Goal: Transaction & Acquisition: Book appointment/travel/reservation

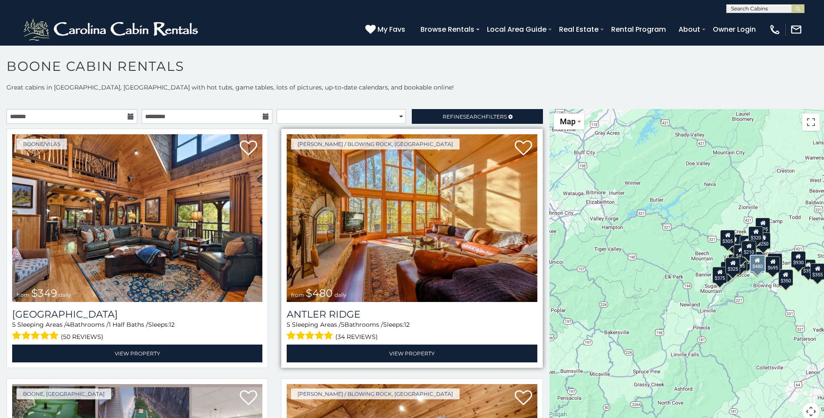
click at [404, 203] on img at bounding box center [412, 218] width 250 height 168
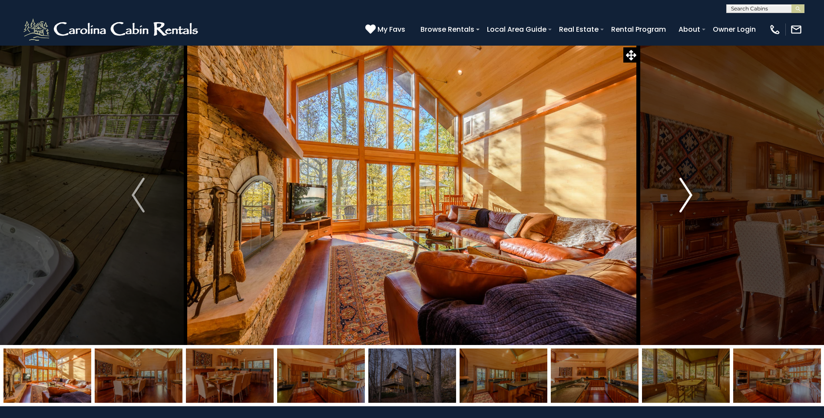
click at [686, 187] on img "Next" at bounding box center [685, 195] width 13 height 35
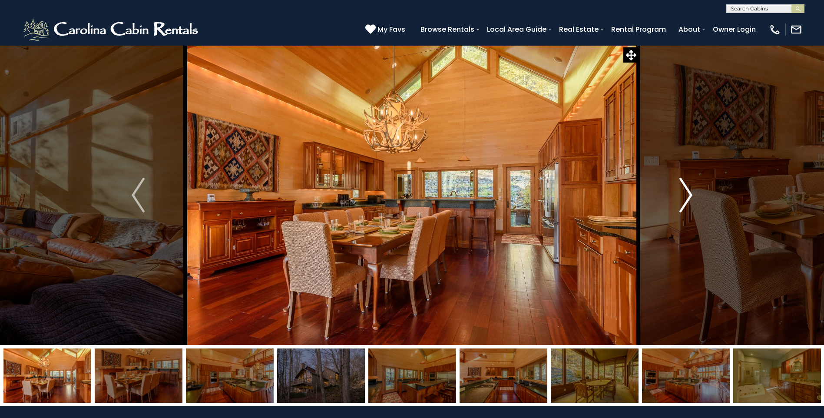
click at [686, 187] on img "Next" at bounding box center [685, 195] width 13 height 35
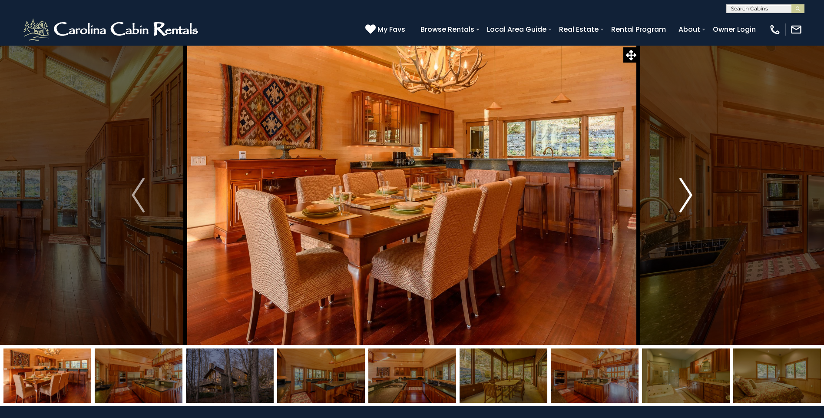
click at [686, 187] on img "Next" at bounding box center [685, 195] width 13 height 35
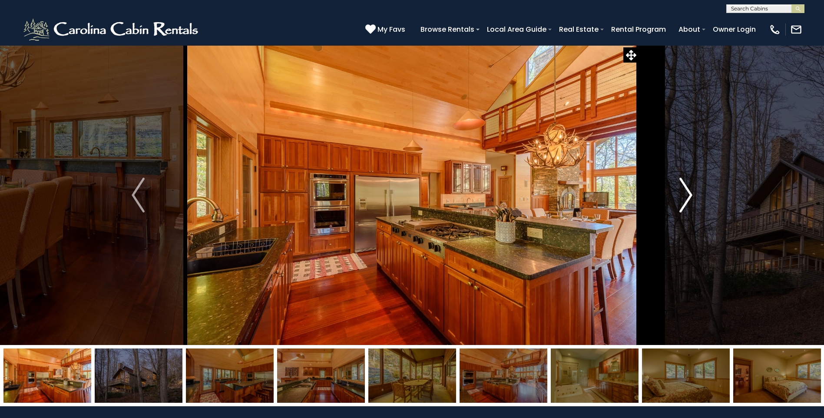
click at [686, 187] on img "Next" at bounding box center [685, 195] width 13 height 35
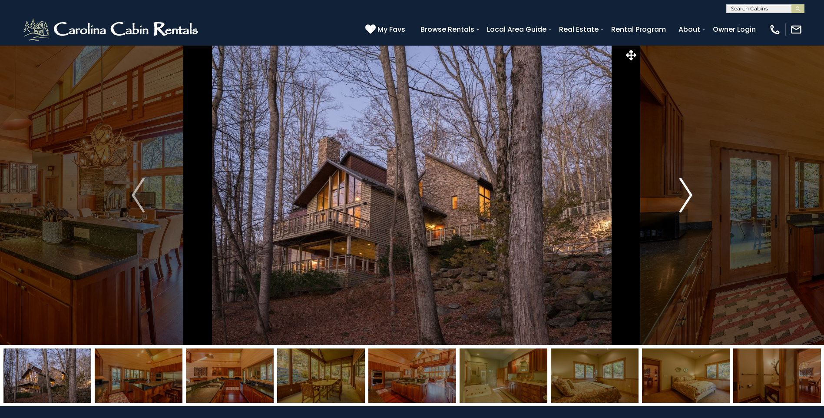
click at [686, 187] on img "Next" at bounding box center [685, 195] width 13 height 35
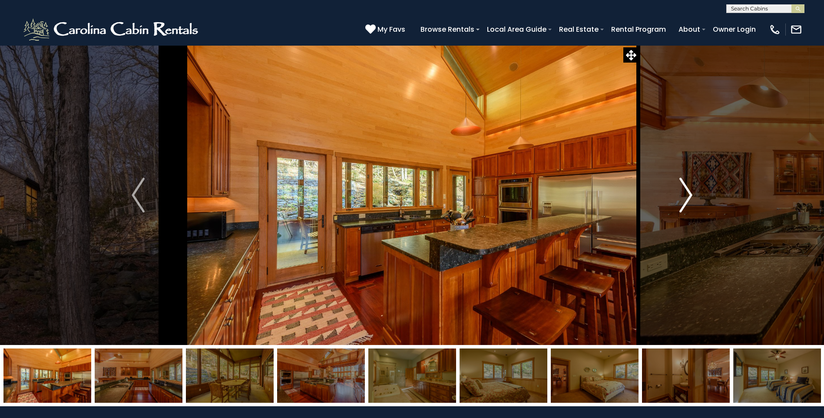
click at [686, 187] on img "Next" at bounding box center [685, 195] width 13 height 35
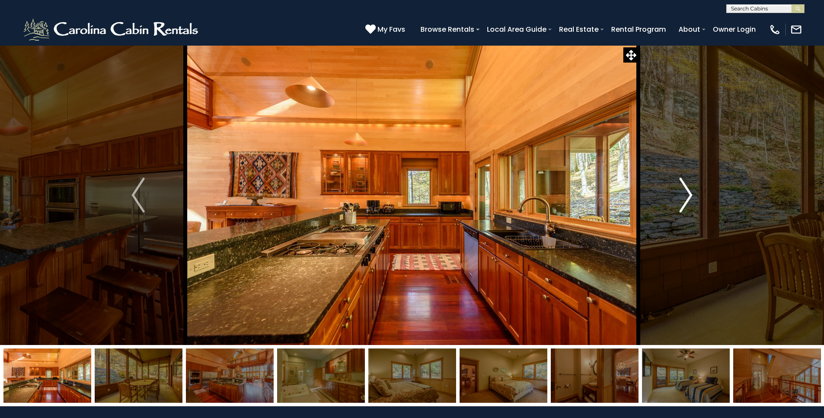
click at [686, 187] on img "Next" at bounding box center [685, 195] width 13 height 35
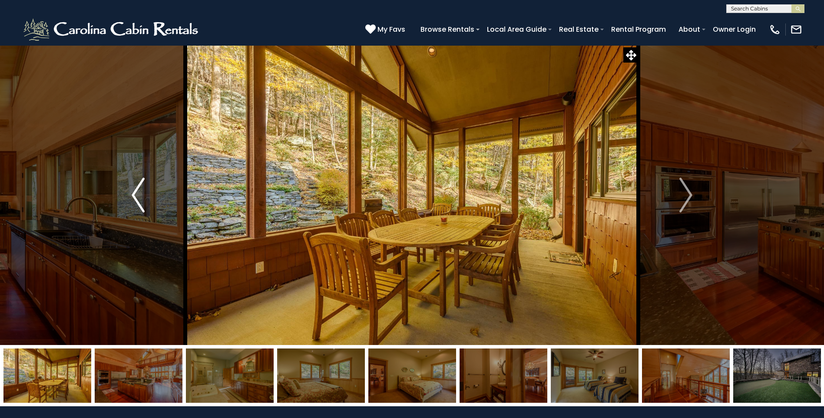
click at [150, 193] on button "Previous" at bounding box center [138, 195] width 95 height 300
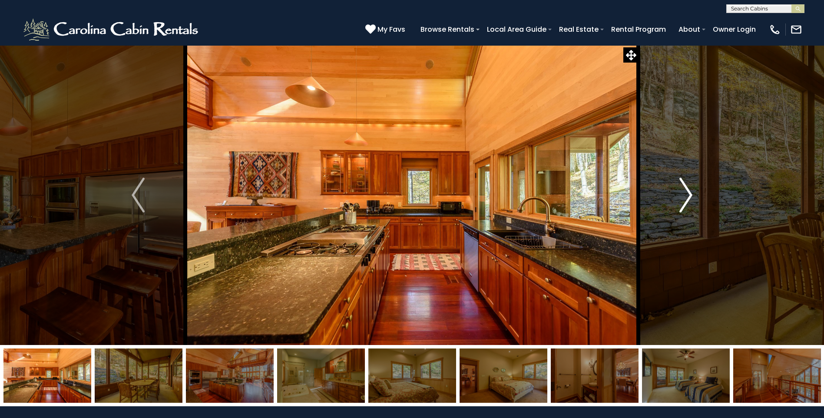
click at [684, 202] on img "Next" at bounding box center [685, 195] width 13 height 35
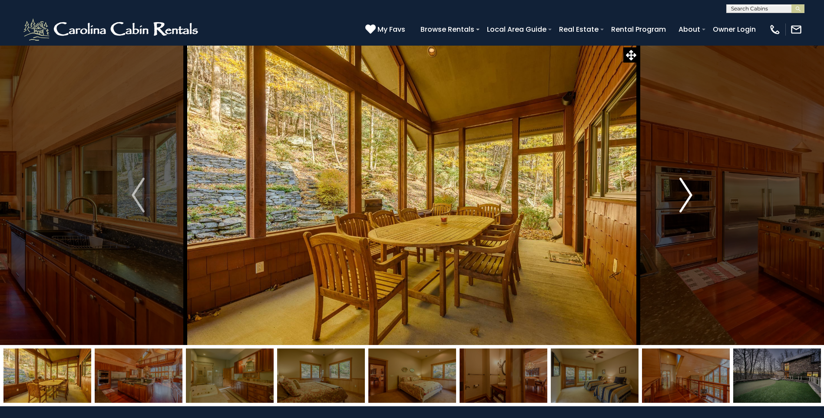
click at [684, 199] on img "Next" at bounding box center [685, 195] width 13 height 35
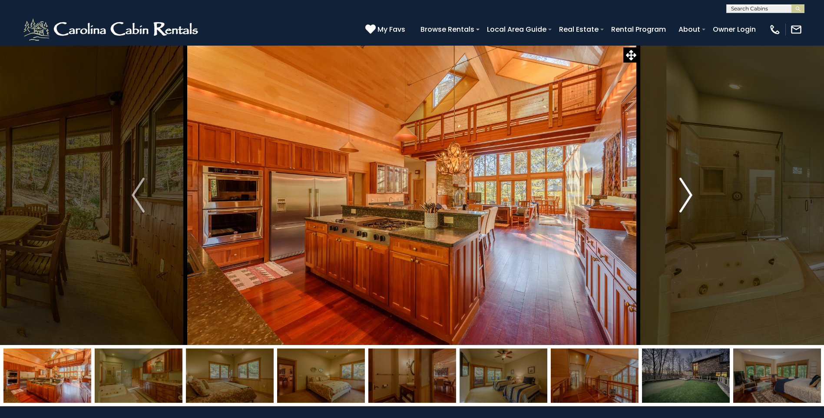
click at [684, 199] on img "Next" at bounding box center [685, 195] width 13 height 35
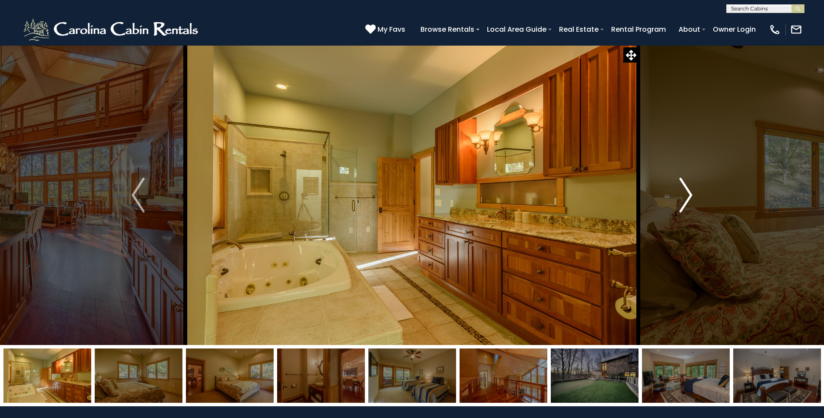
click at [684, 199] on img "Next" at bounding box center [685, 195] width 13 height 35
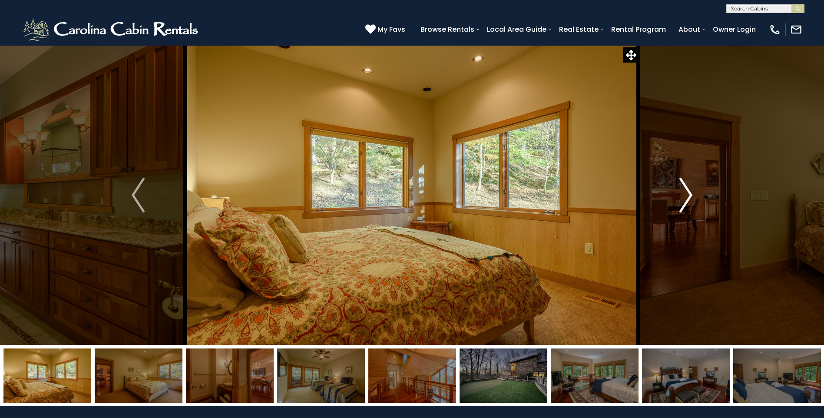
click at [684, 199] on img "Next" at bounding box center [685, 195] width 13 height 35
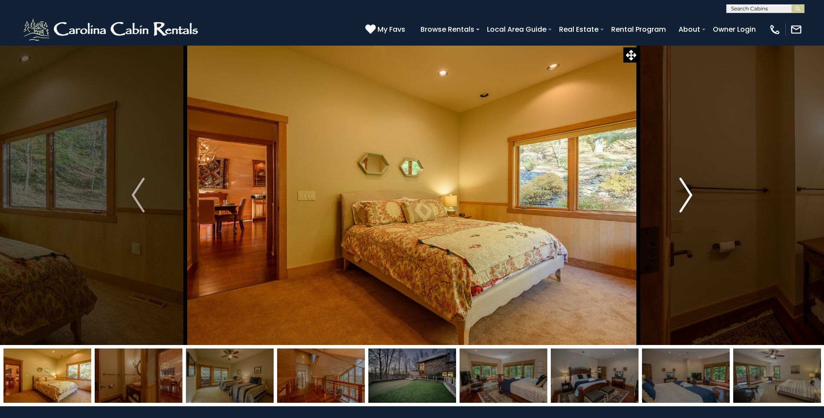
click at [684, 199] on img "Next" at bounding box center [685, 195] width 13 height 35
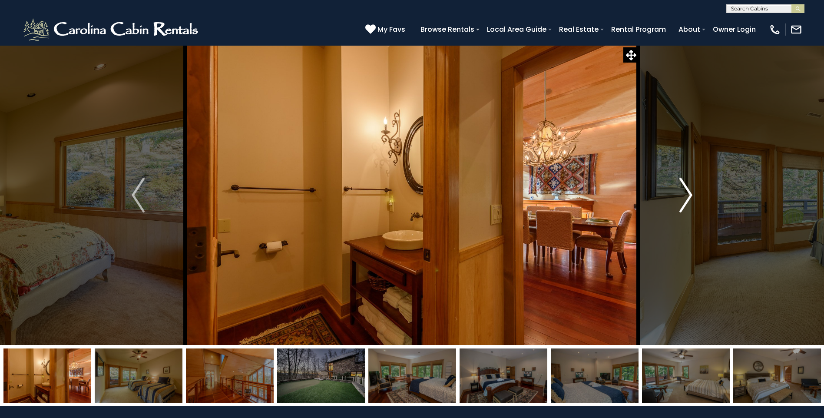
click at [684, 199] on img "Next" at bounding box center [685, 195] width 13 height 35
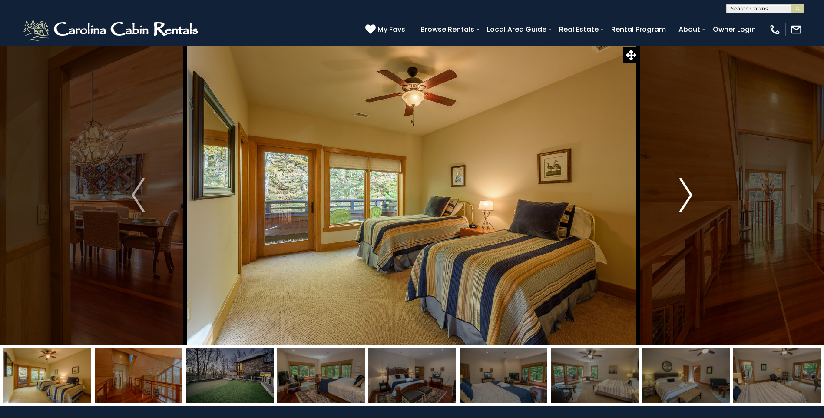
click at [684, 199] on img "Next" at bounding box center [685, 195] width 13 height 35
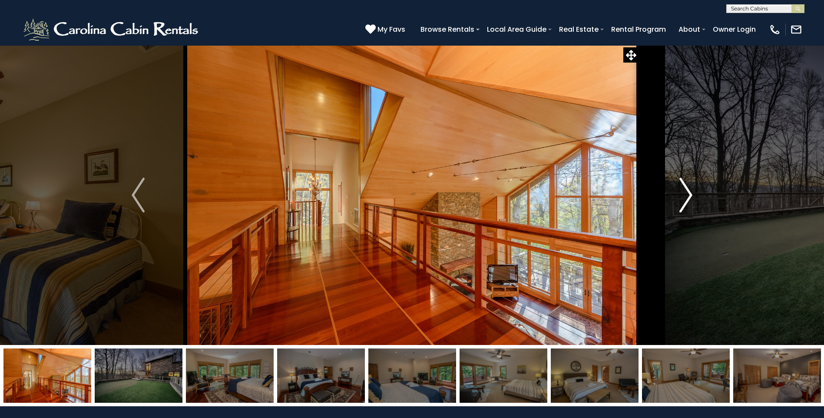
click at [685, 199] on img "Next" at bounding box center [685, 195] width 13 height 35
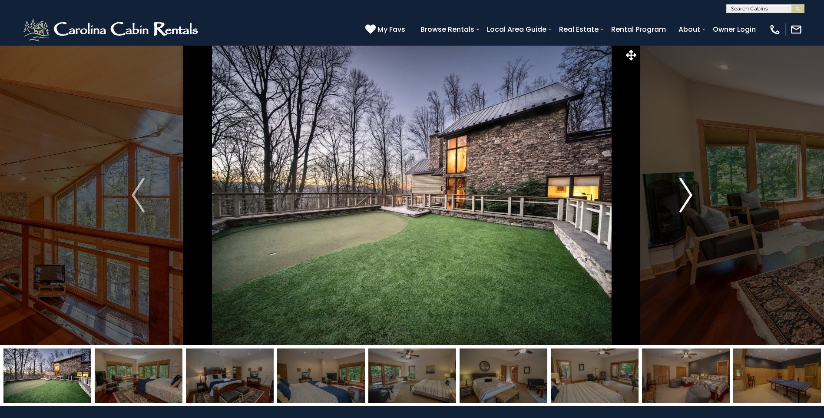
click at [685, 199] on img "Next" at bounding box center [685, 195] width 13 height 35
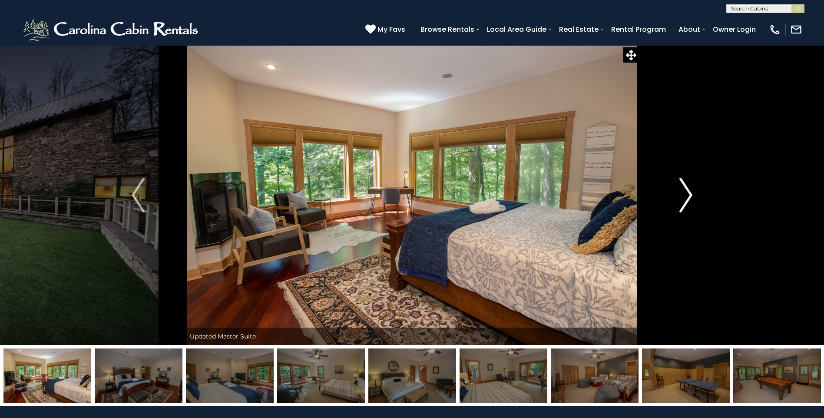
click at [685, 199] on img "Next" at bounding box center [685, 195] width 13 height 35
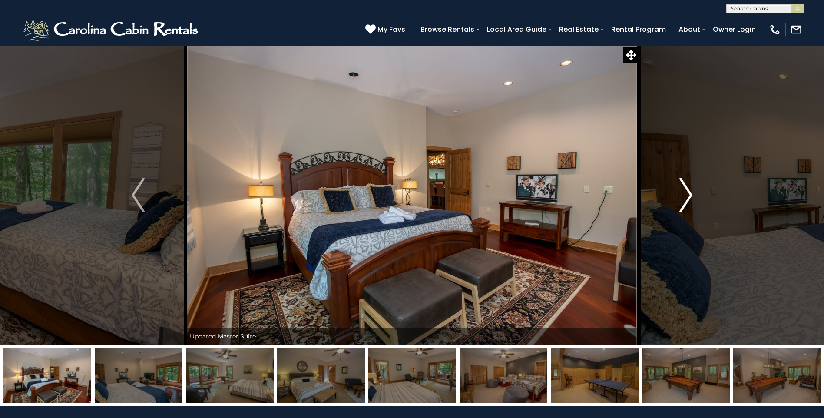
click at [685, 199] on img "Next" at bounding box center [685, 195] width 13 height 35
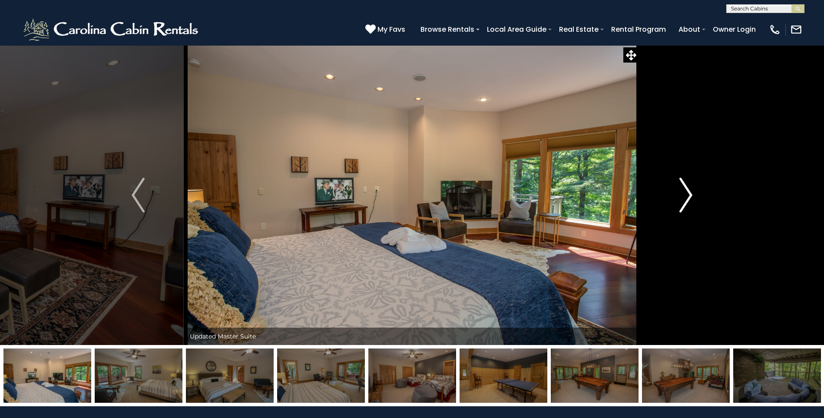
click at [685, 199] on img "Next" at bounding box center [685, 195] width 13 height 35
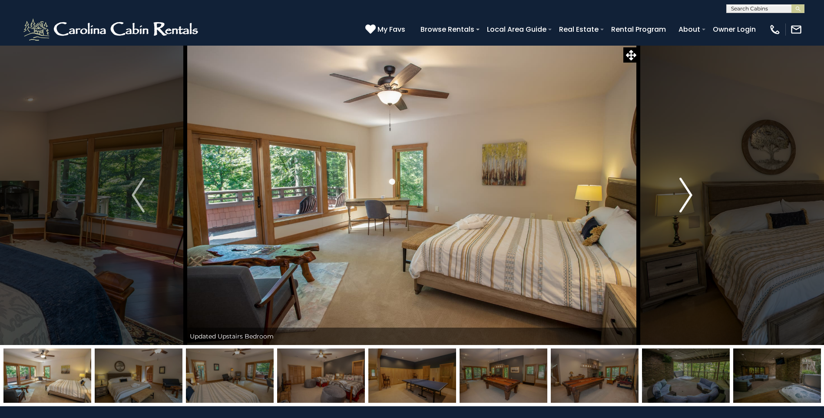
click at [685, 199] on img "Next" at bounding box center [685, 195] width 13 height 35
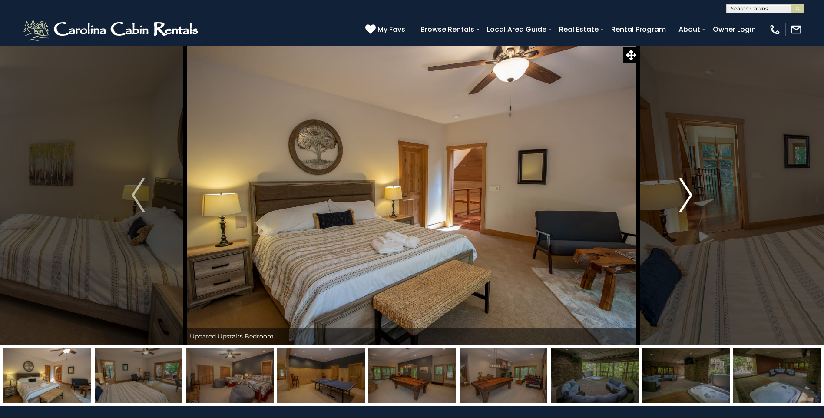
click at [685, 199] on img "Next" at bounding box center [685, 195] width 13 height 35
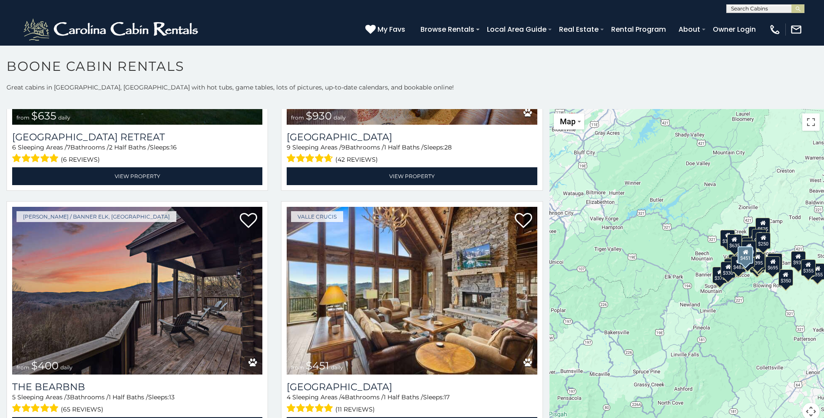
scroll to position [955, 0]
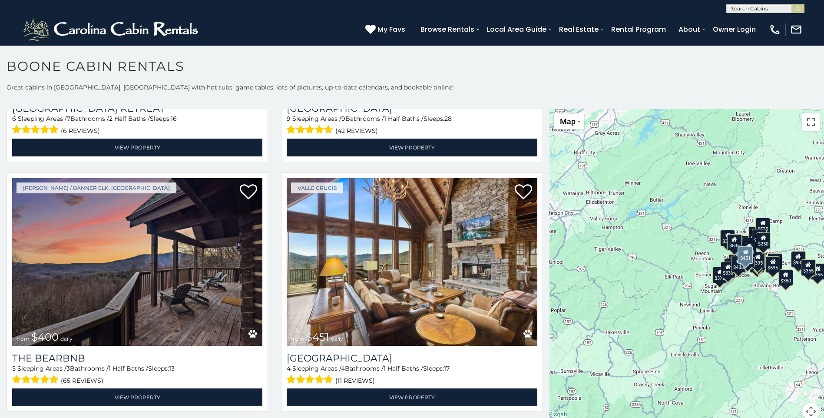
click at [391, 307] on img at bounding box center [412, 262] width 250 height 168
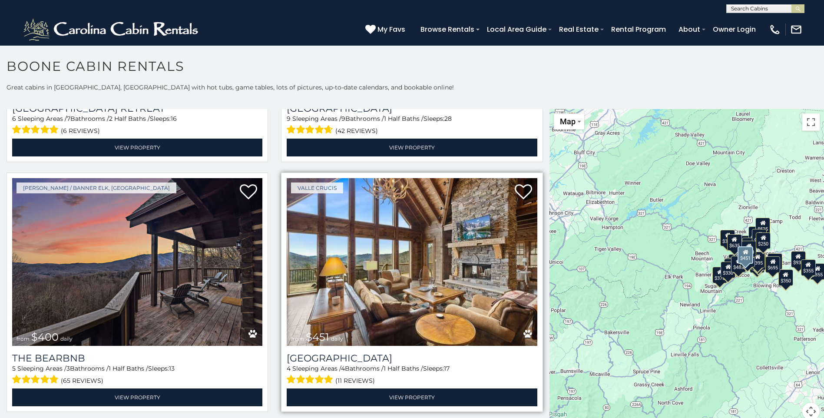
click at [381, 272] on img at bounding box center [412, 262] width 250 height 168
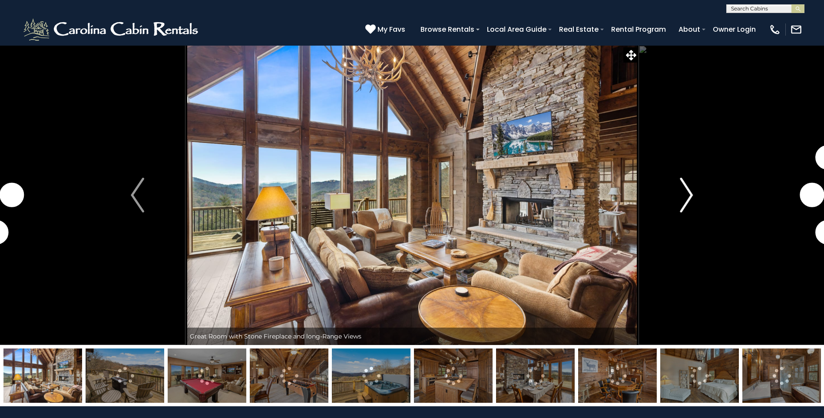
click at [689, 191] on img "Next" at bounding box center [686, 195] width 13 height 35
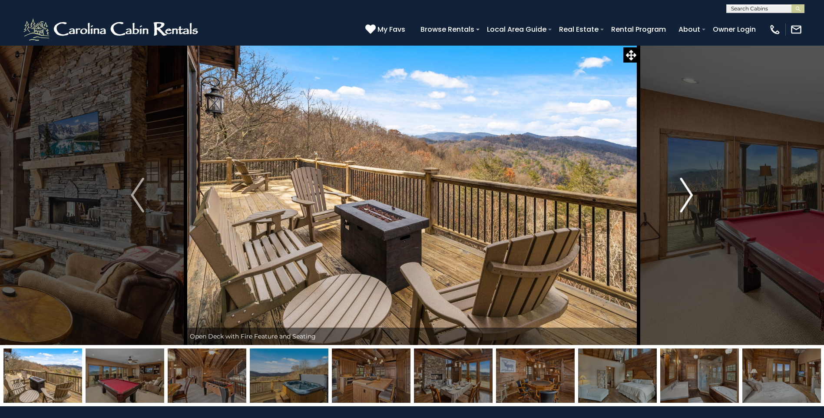
click at [689, 191] on img "Next" at bounding box center [686, 195] width 13 height 35
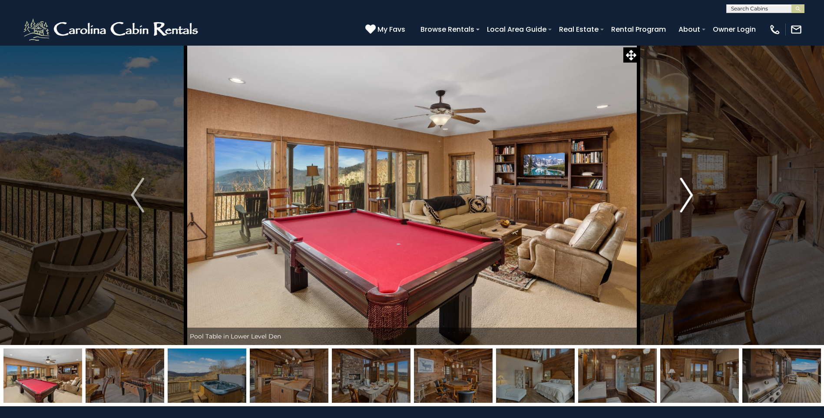
click at [689, 191] on img "Next" at bounding box center [686, 195] width 13 height 35
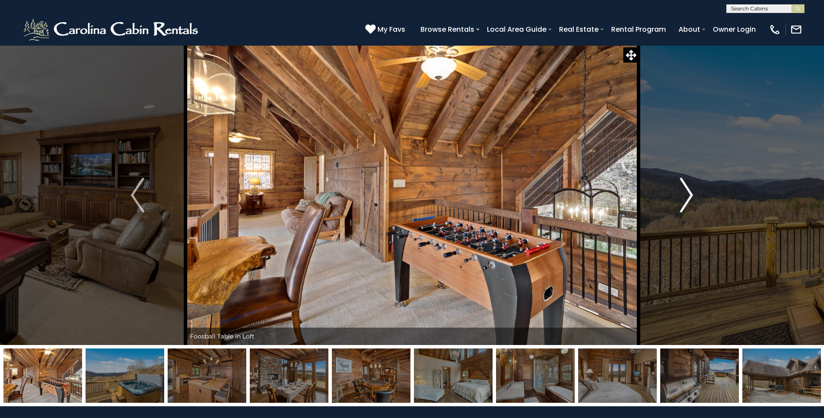
click at [689, 191] on img "Next" at bounding box center [686, 195] width 13 height 35
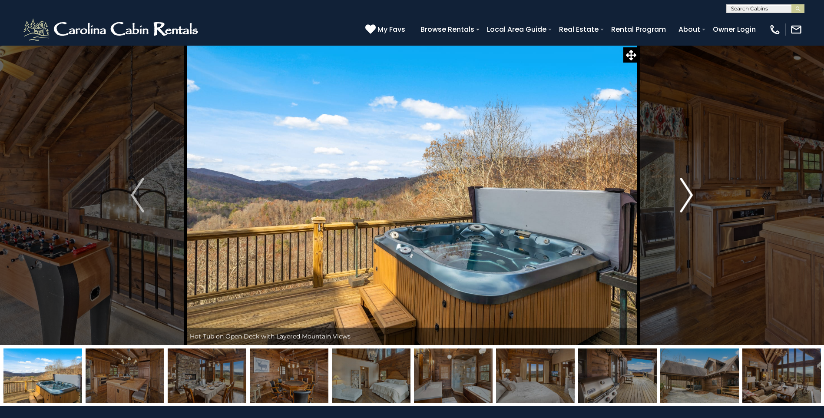
click at [689, 191] on img "Next" at bounding box center [686, 195] width 13 height 35
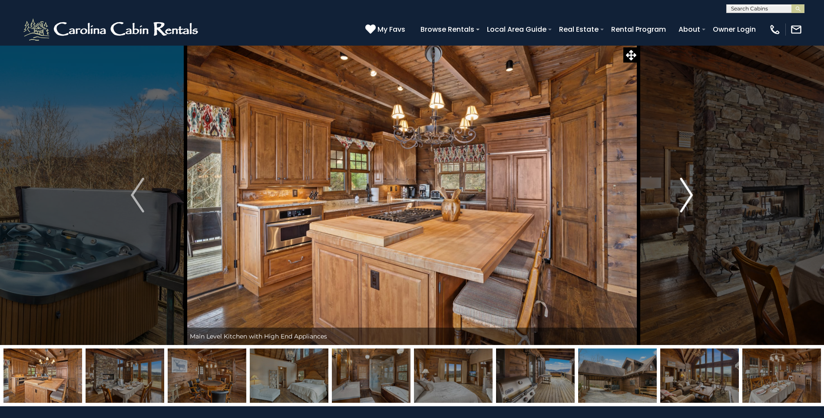
click at [689, 191] on img "Next" at bounding box center [686, 195] width 13 height 35
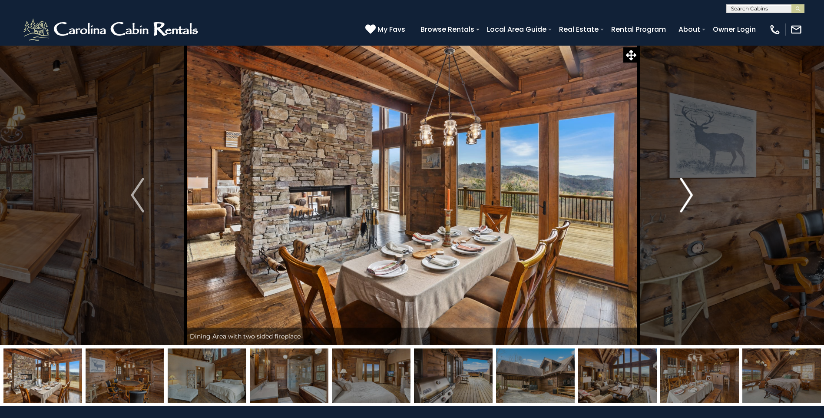
click at [688, 194] on img "Next" at bounding box center [686, 195] width 13 height 35
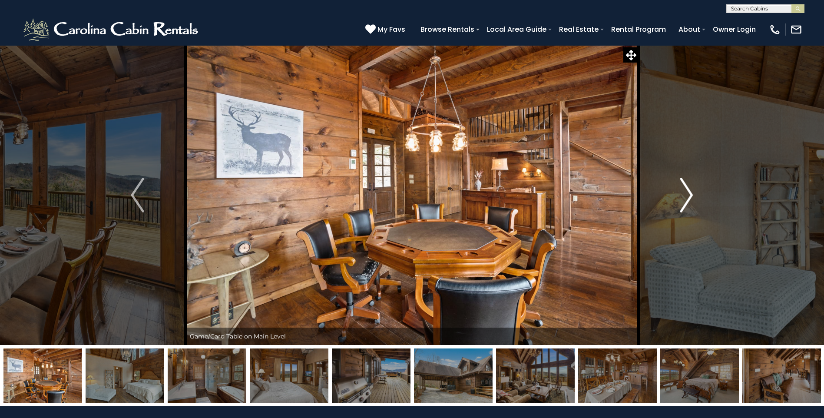
click at [688, 194] on img "Next" at bounding box center [686, 195] width 13 height 35
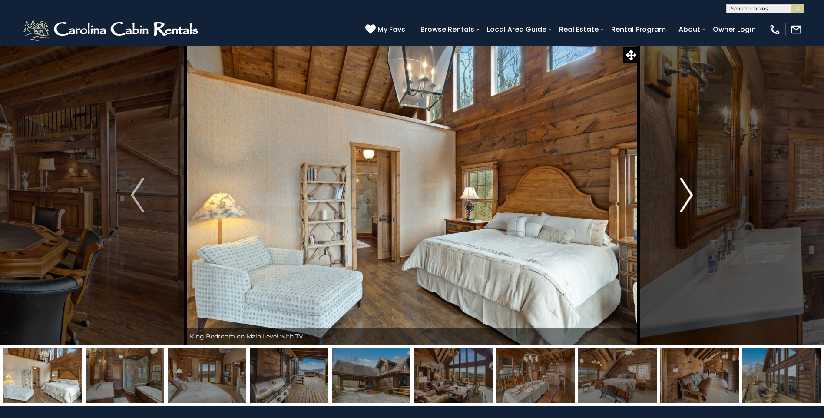
click at [688, 194] on img "Next" at bounding box center [686, 195] width 13 height 35
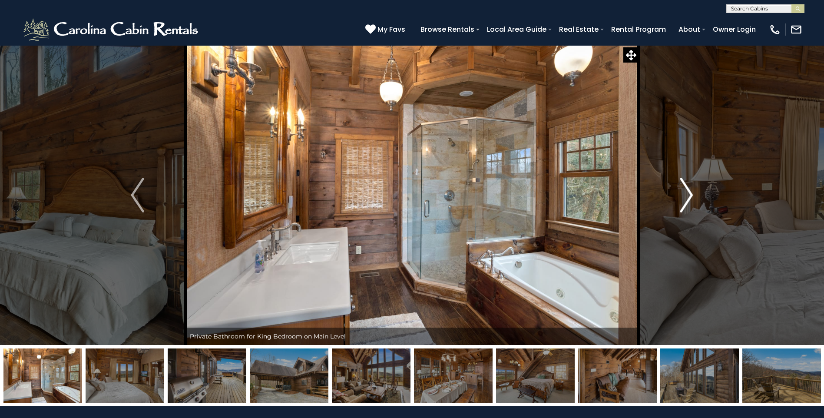
click at [688, 194] on img "Next" at bounding box center [686, 195] width 13 height 35
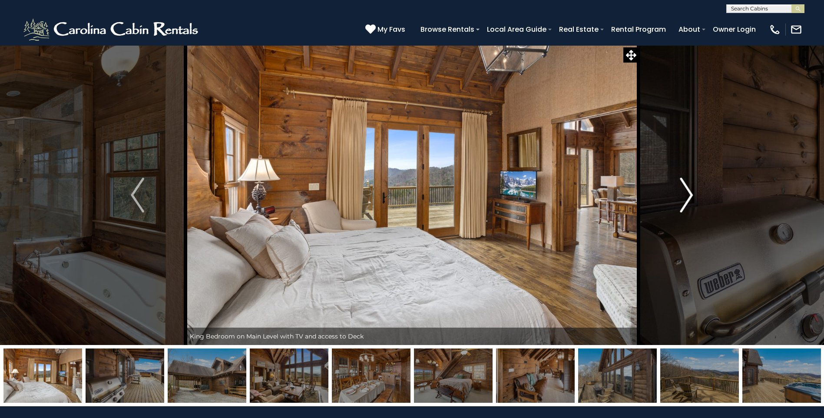
click at [688, 194] on img "Next" at bounding box center [686, 195] width 13 height 35
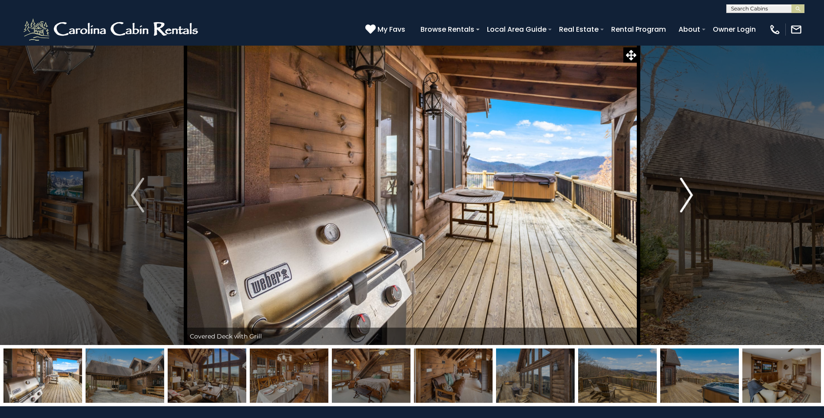
click at [688, 194] on img "Next" at bounding box center [686, 195] width 13 height 35
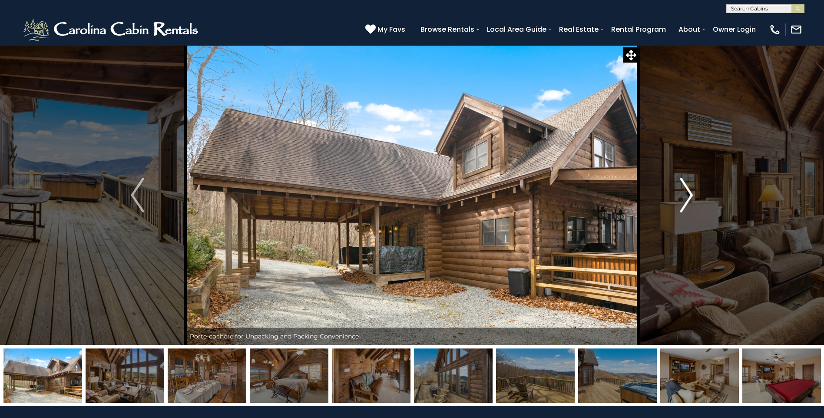
click at [688, 194] on img "Next" at bounding box center [686, 195] width 13 height 35
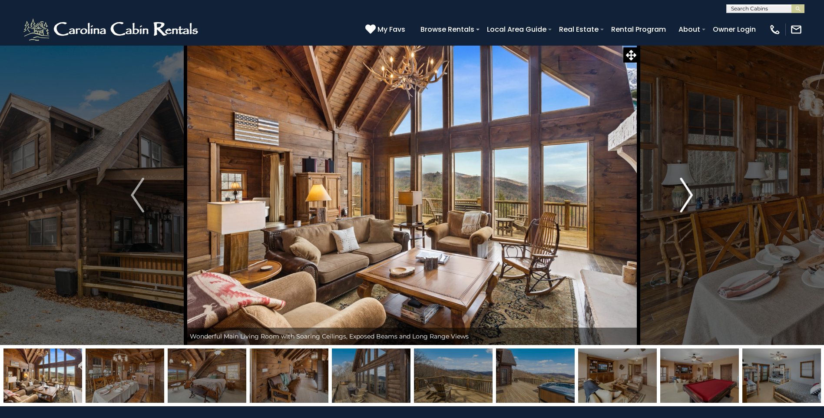
drag, startPoint x: 688, startPoint y: 194, endPoint x: 682, endPoint y: 187, distance: 9.0
click at [682, 187] on img "Next" at bounding box center [686, 195] width 13 height 35
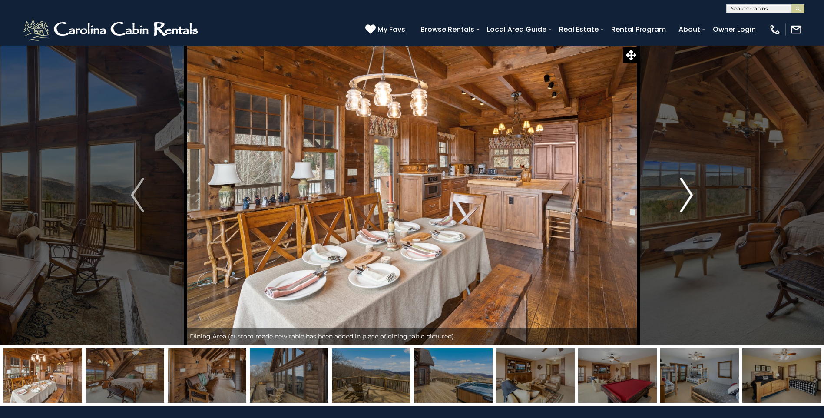
click at [679, 181] on button "Next" at bounding box center [686, 195] width 96 height 300
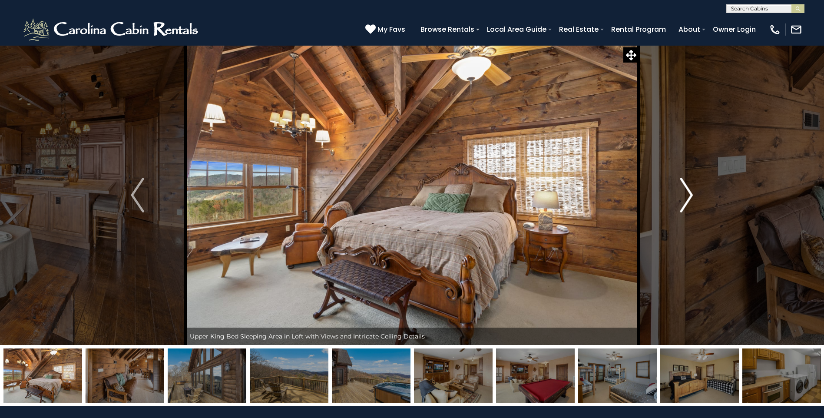
click at [684, 190] on img "Next" at bounding box center [686, 195] width 13 height 35
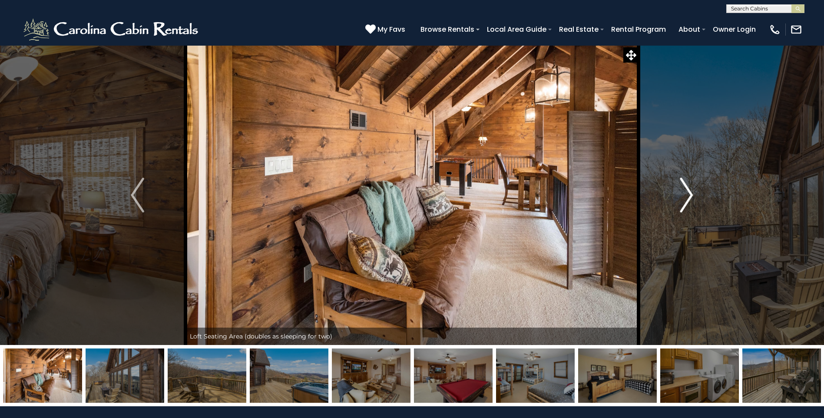
click at [684, 182] on img "Next" at bounding box center [686, 195] width 13 height 35
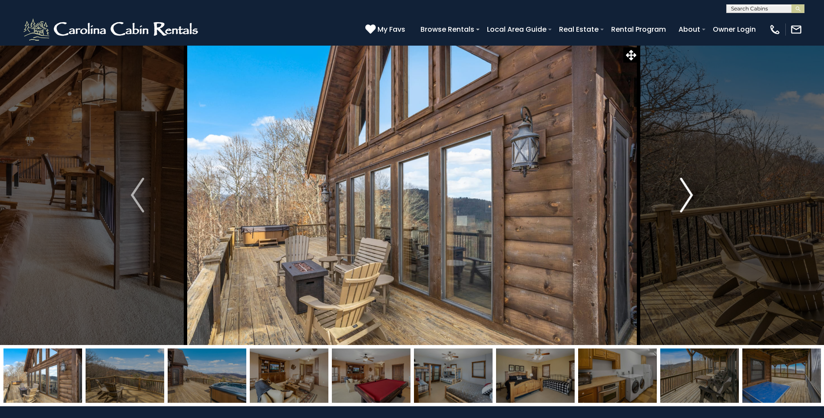
click at [684, 182] on img "Next" at bounding box center [686, 195] width 13 height 35
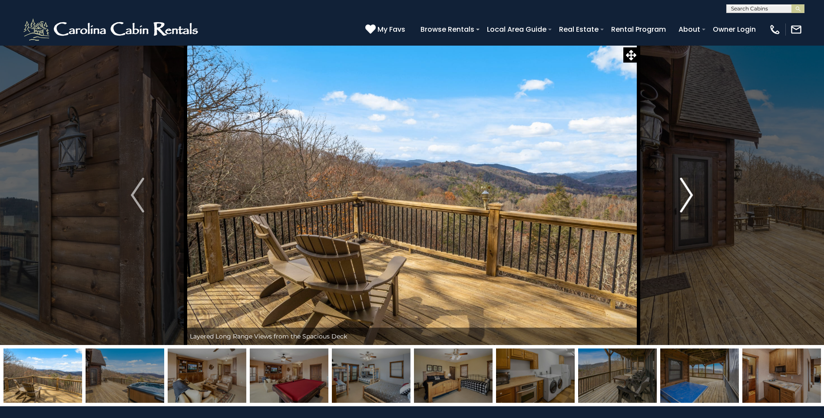
click at [684, 182] on img "Next" at bounding box center [686, 195] width 13 height 35
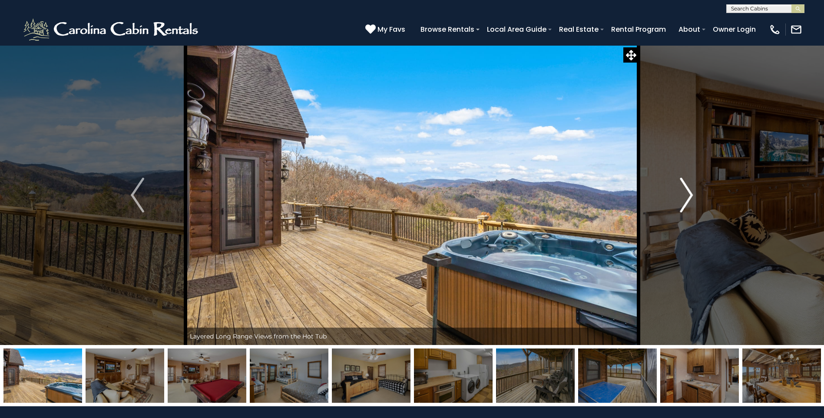
click at [684, 182] on img "Next" at bounding box center [686, 195] width 13 height 35
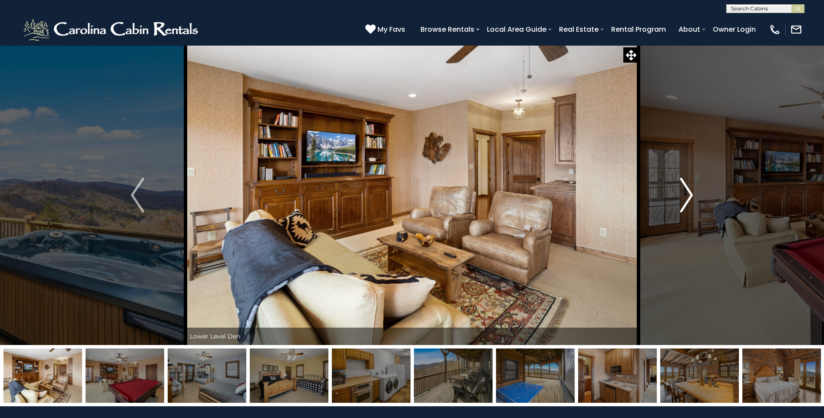
click at [684, 182] on img "Next" at bounding box center [686, 195] width 13 height 35
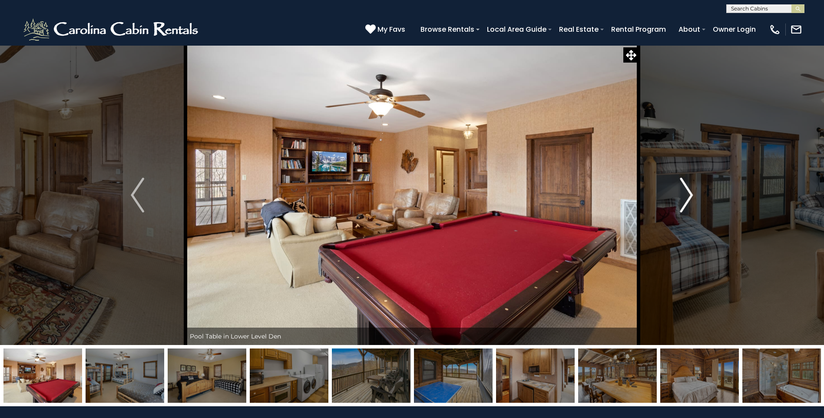
drag, startPoint x: 684, startPoint y: 182, endPoint x: 683, endPoint y: 129, distance: 53.9
click at [683, 129] on button "Next" at bounding box center [686, 195] width 96 height 300
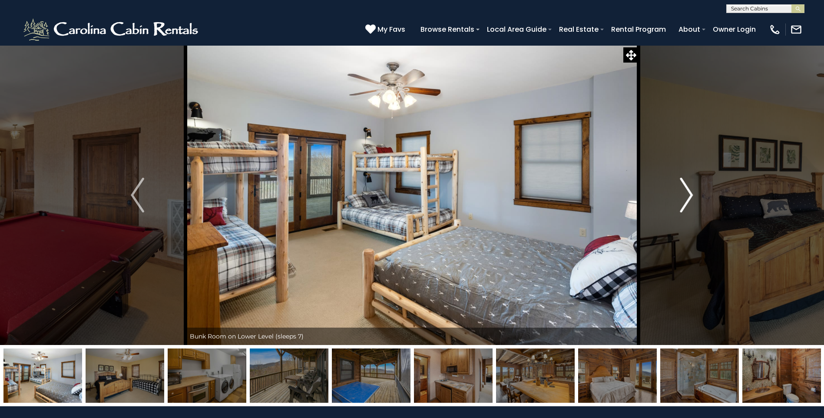
click at [701, 125] on button "Next" at bounding box center [686, 195] width 96 height 300
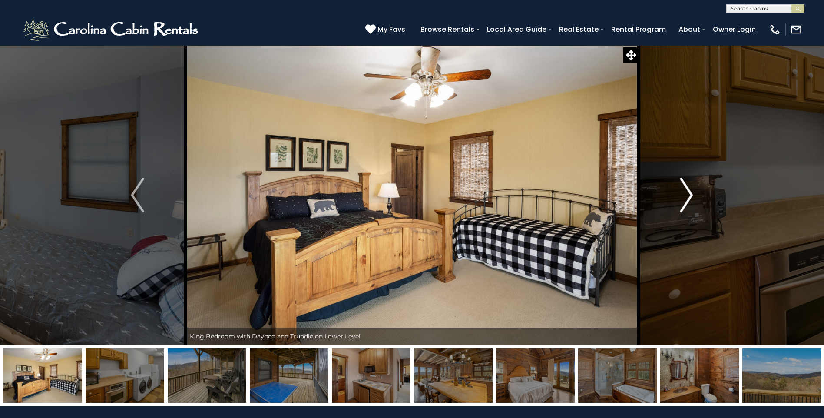
click at [688, 185] on img "Next" at bounding box center [686, 195] width 13 height 35
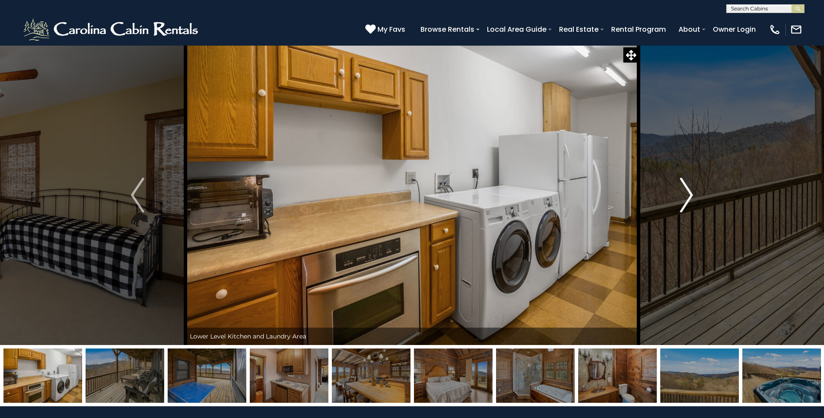
click at [688, 168] on button "Next" at bounding box center [686, 195] width 96 height 300
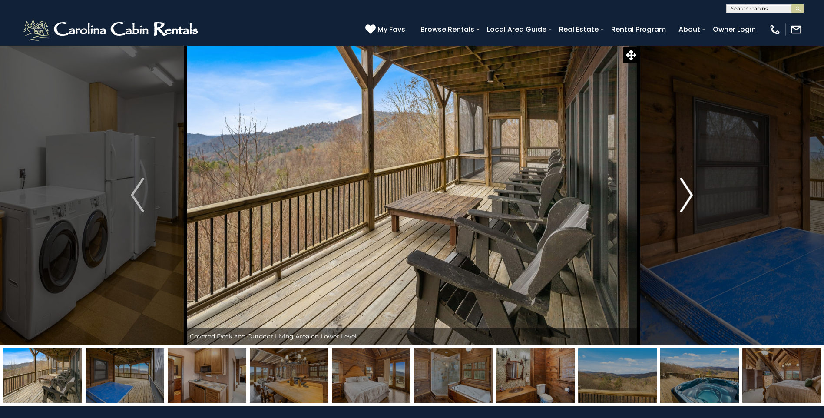
click at [690, 201] on img "Next" at bounding box center [686, 195] width 13 height 35
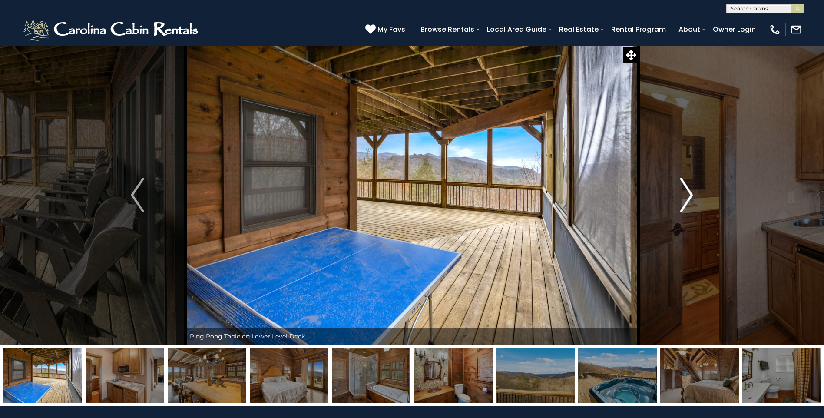
click at [674, 191] on button "Next" at bounding box center [686, 195] width 96 height 300
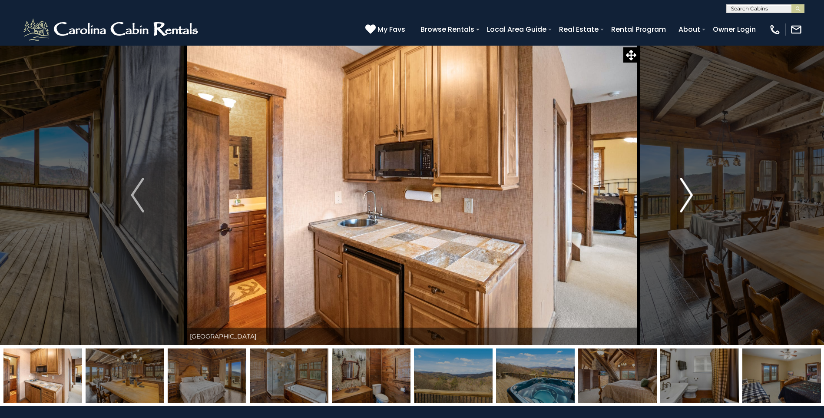
click at [690, 178] on img "Next" at bounding box center [686, 195] width 13 height 35
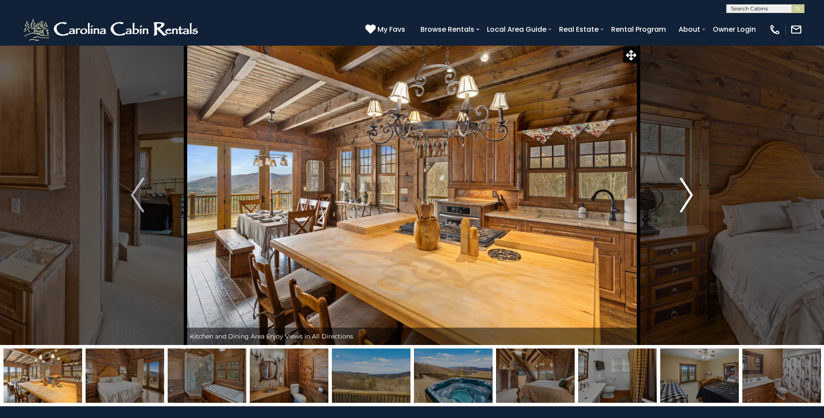
click at [684, 173] on button "Next" at bounding box center [686, 195] width 96 height 300
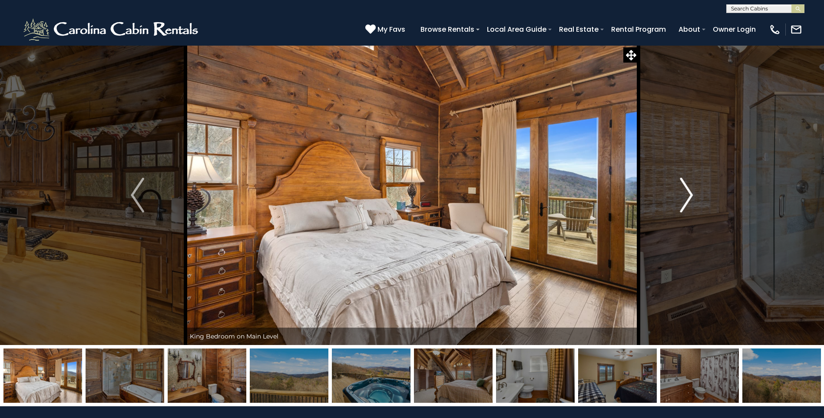
click at [693, 189] on img "Next" at bounding box center [686, 195] width 13 height 35
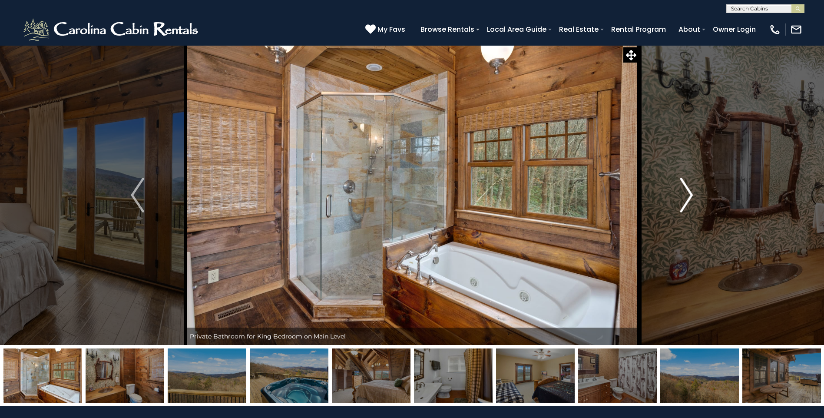
click at [684, 185] on img "Next" at bounding box center [686, 195] width 13 height 35
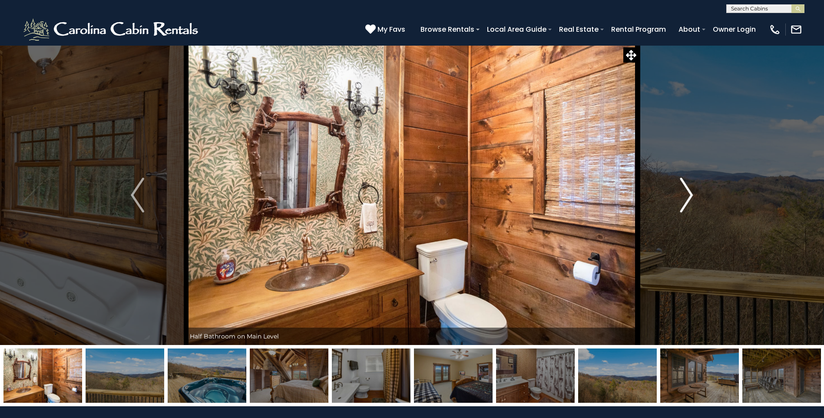
click at [675, 185] on button "Next" at bounding box center [686, 195] width 96 height 300
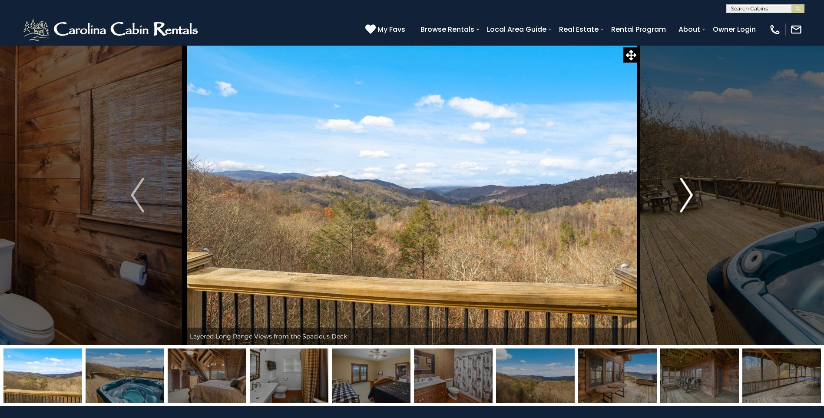
click at [672, 182] on button "Next" at bounding box center [686, 195] width 96 height 300
